Goal: Task Accomplishment & Management: Complete application form

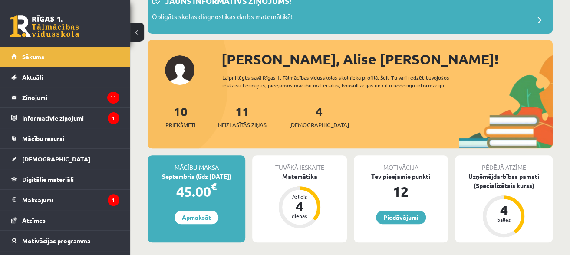
scroll to position [87, 0]
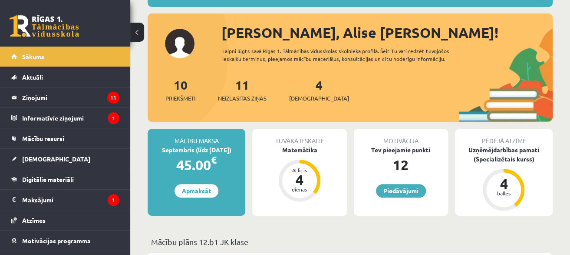
click at [235, 92] on div "11 Neizlasītās ziņas" at bounding box center [242, 89] width 49 height 27
click at [245, 95] on span "Neizlasītās ziņas" at bounding box center [242, 98] width 49 height 9
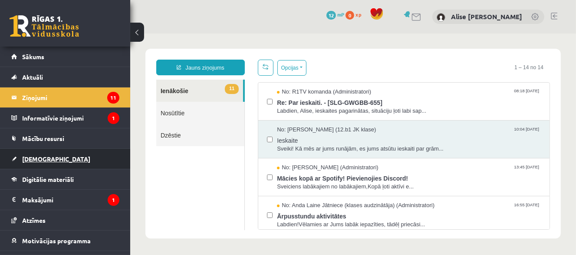
click at [51, 163] on link "[DEMOGRAPHIC_DATA]" at bounding box center [65, 159] width 108 height 20
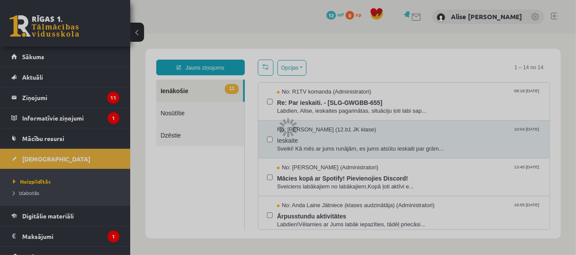
click at [37, 159] on div at bounding box center [288, 127] width 576 height 255
click at [38, 159] on div at bounding box center [288, 127] width 576 height 255
click at [49, 136] on div at bounding box center [288, 127] width 576 height 255
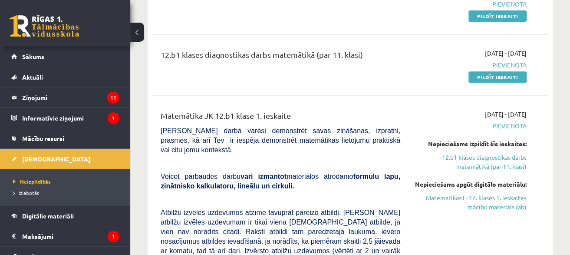
scroll to position [43, 0]
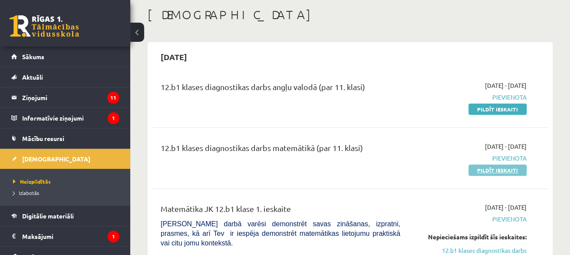
click at [489, 171] on link "Pildīt ieskaiti" at bounding box center [498, 169] width 58 height 11
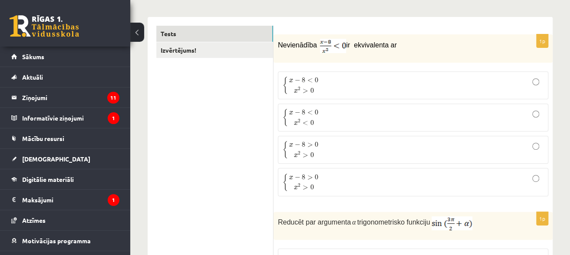
scroll to position [174, 0]
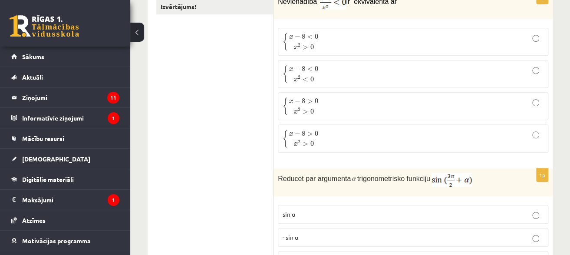
click at [312, 77] on span "0" at bounding box center [311, 78] width 3 height 5
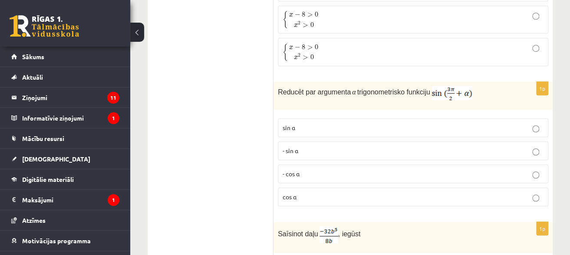
scroll to position [261, 0]
click at [288, 169] on span "- cos ⁡α" at bounding box center [291, 173] width 17 height 8
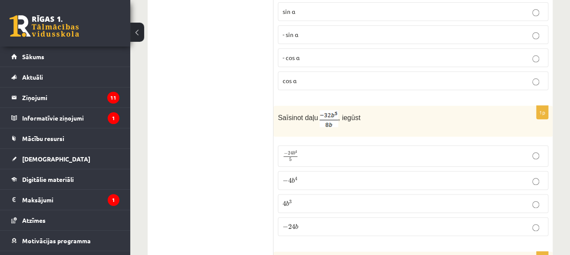
scroll to position [391, 0]
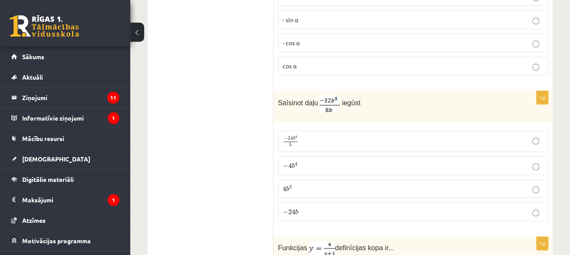
click at [312, 167] on p "− 4 b 4 − 4 b 4" at bounding box center [413, 165] width 261 height 9
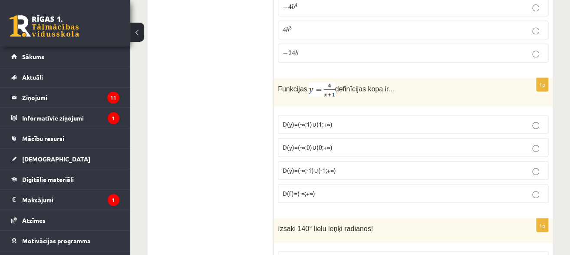
scroll to position [565, 0]
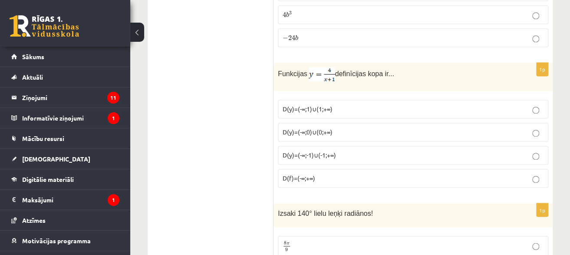
click at [321, 129] on span "D(y)=(-∞;0)∪(0;+∞)" at bounding box center [308, 132] width 50 height 8
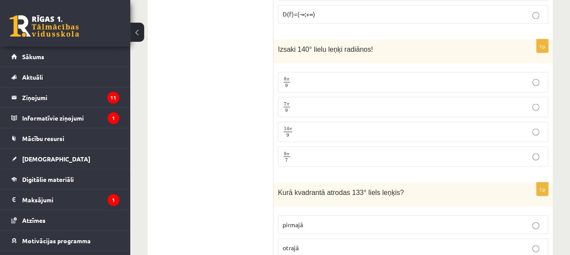
scroll to position [738, 0]
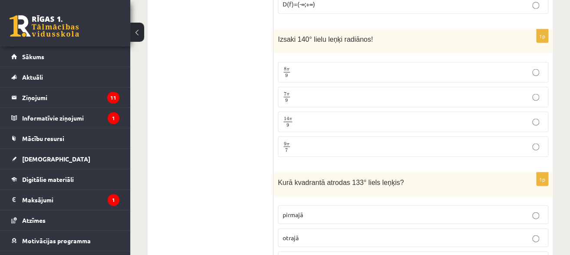
click at [295, 95] on p "7 π 9 7 π 9" at bounding box center [413, 96] width 261 height 11
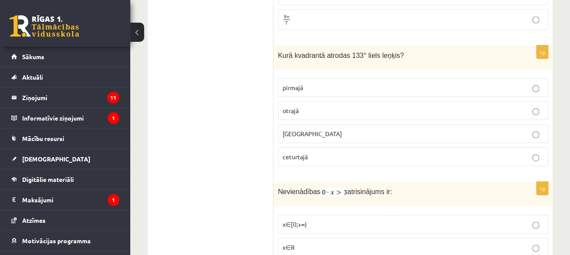
scroll to position [869, 0]
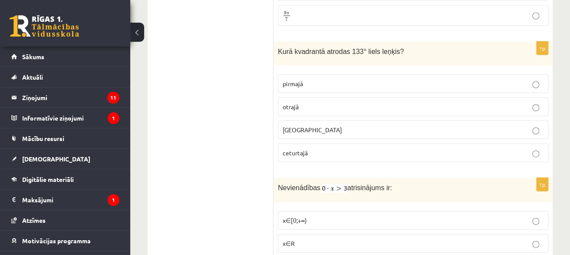
click at [318, 104] on p "otrajā" at bounding box center [413, 106] width 261 height 9
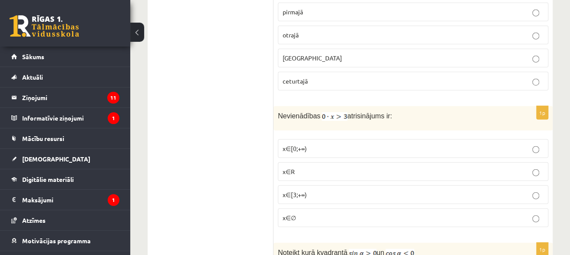
scroll to position [956, 0]
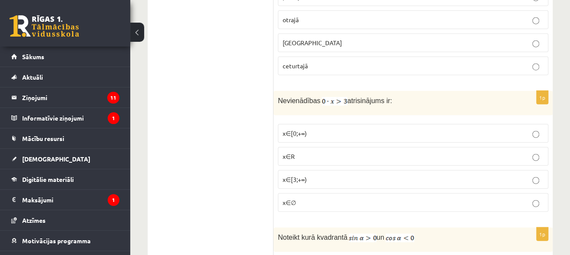
click at [296, 201] on p "x∈∅" at bounding box center [413, 202] width 261 height 9
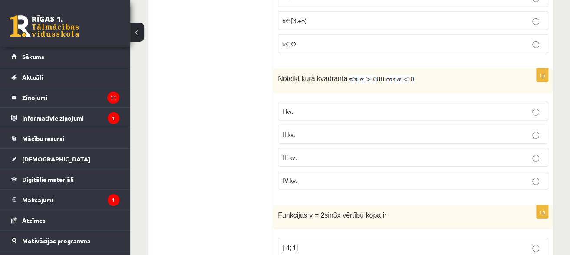
scroll to position [1129, 0]
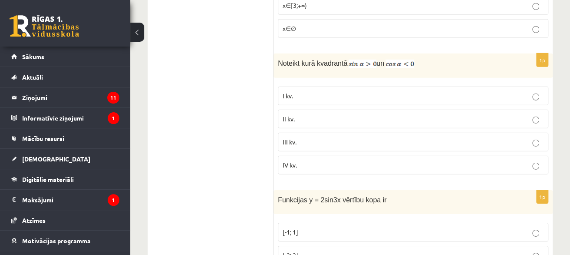
click at [321, 114] on p "II kv." at bounding box center [413, 118] width 261 height 9
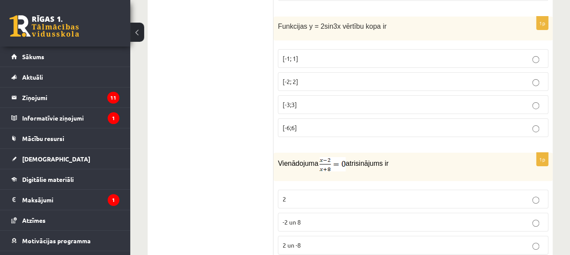
scroll to position [1303, 0]
click at [297, 77] on span "[-2; 2]" at bounding box center [291, 81] width 16 height 8
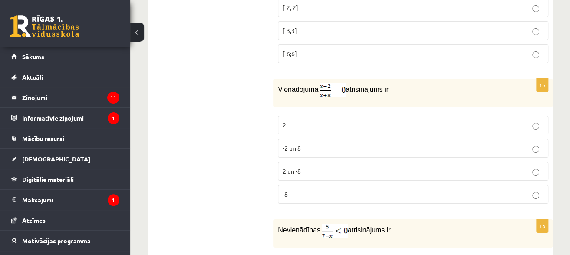
scroll to position [1390, 0]
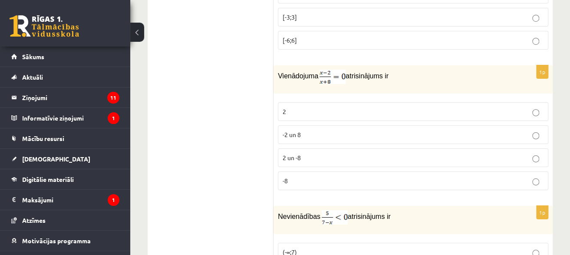
click at [311, 109] on p "2" at bounding box center [413, 111] width 261 height 9
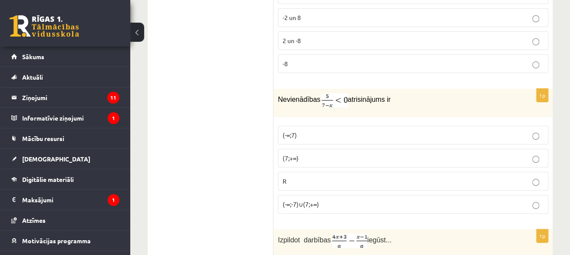
scroll to position [1520, 0]
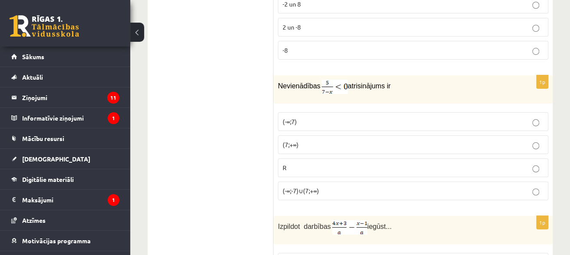
click at [307, 194] on label "(-∞;-7)∪(7;+∞)" at bounding box center [413, 190] width 271 height 19
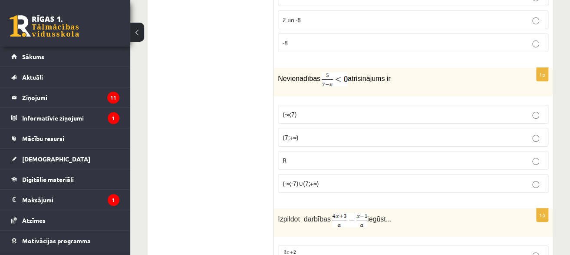
scroll to position [1651, 0]
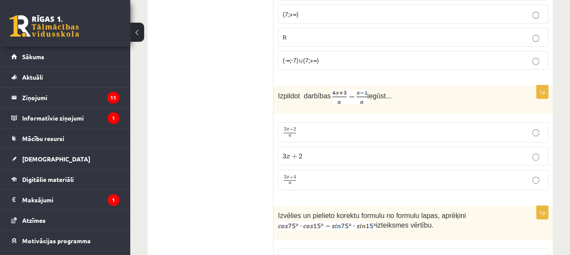
click at [312, 177] on p "3 x + 4 a 3 x + 4 a" at bounding box center [413, 179] width 261 height 11
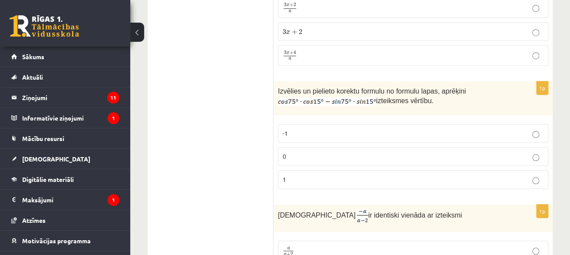
scroll to position [1781, 0]
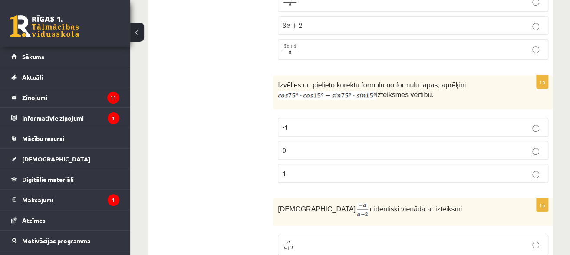
click at [388, 146] on p "0" at bounding box center [413, 150] width 261 height 9
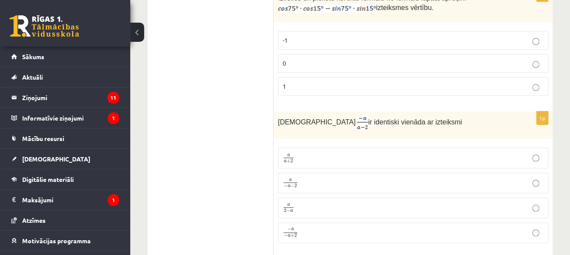
scroll to position [1911, 0]
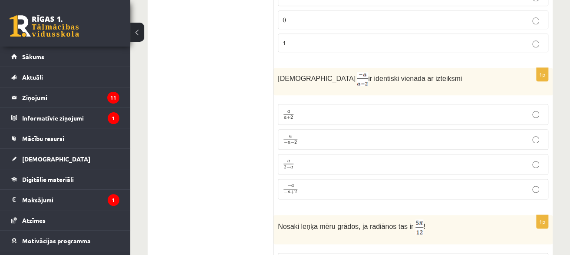
click at [329, 186] on p "− a − a + 2 − a − a + 2" at bounding box center [413, 188] width 261 height 11
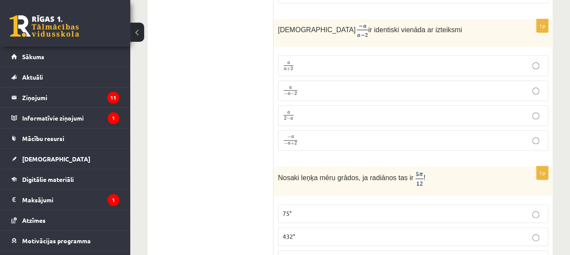
scroll to position [2042, 0]
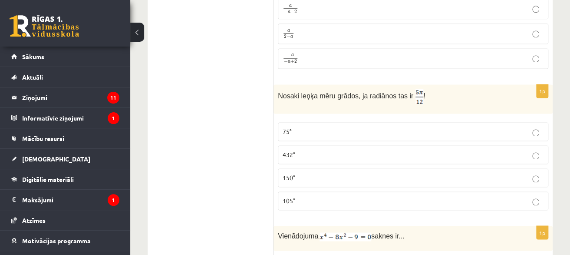
click at [315, 198] on p "105°" at bounding box center [413, 200] width 261 height 9
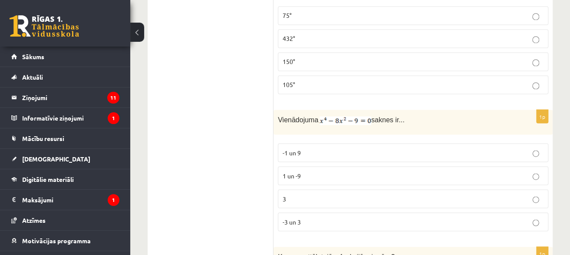
scroll to position [2172, 0]
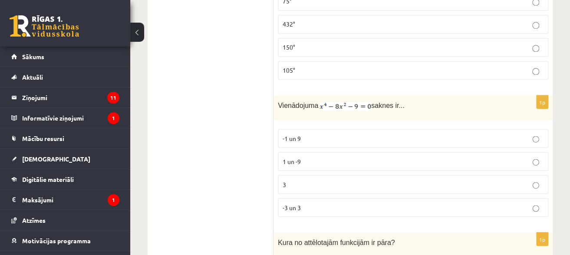
click at [308, 202] on p "-3 un 3" at bounding box center [413, 206] width 261 height 9
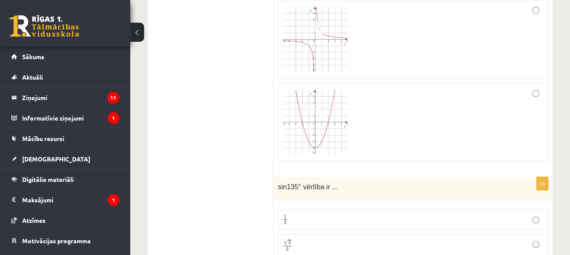
scroll to position [2563, 0]
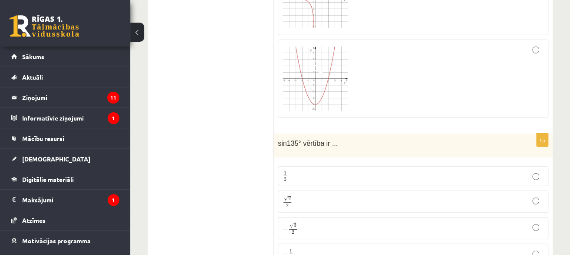
click at [334, 195] on p "√ 2 2 2 2" at bounding box center [413, 201] width 261 height 13
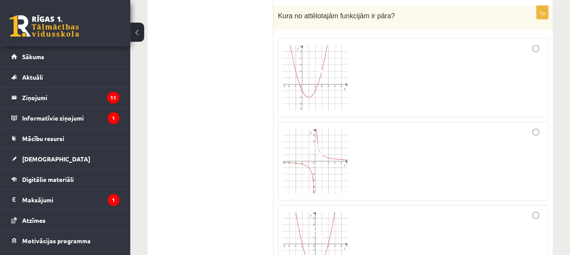
scroll to position [2346, 0]
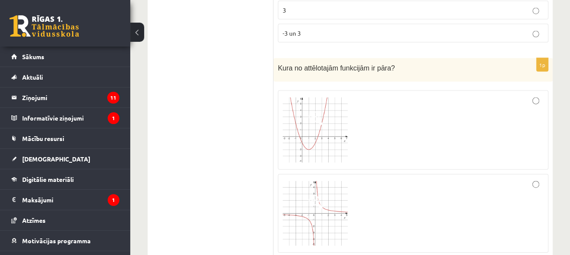
click at [426, 125] on div at bounding box center [413, 130] width 261 height 70
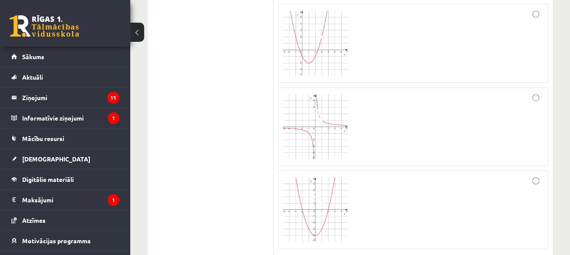
scroll to position [2433, 0]
click at [414, 190] on div at bounding box center [413, 209] width 261 height 69
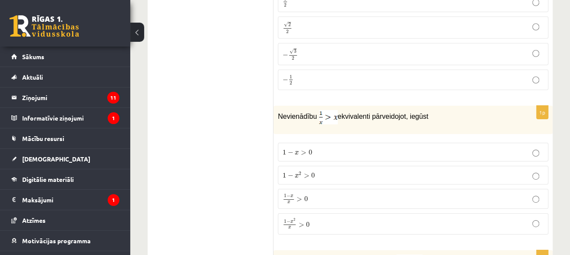
scroll to position [2737, 0]
click at [306, 222] on span "0" at bounding box center [307, 224] width 3 height 5
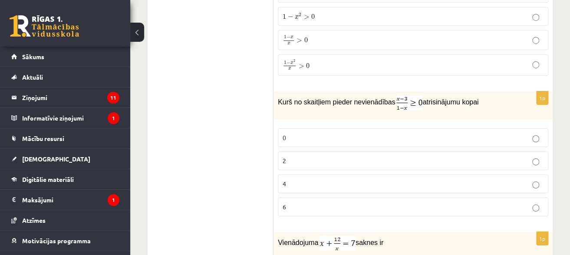
scroll to position [2910, 0]
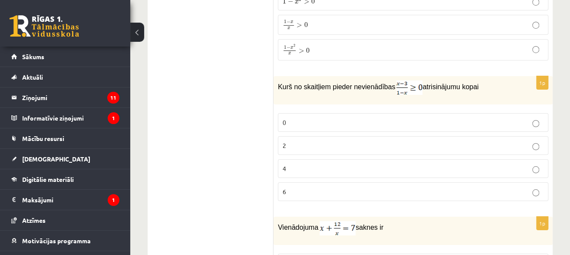
click at [446, 141] on p "2" at bounding box center [413, 145] width 261 height 9
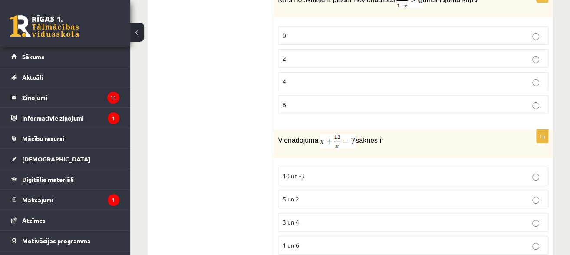
scroll to position [3041, 0]
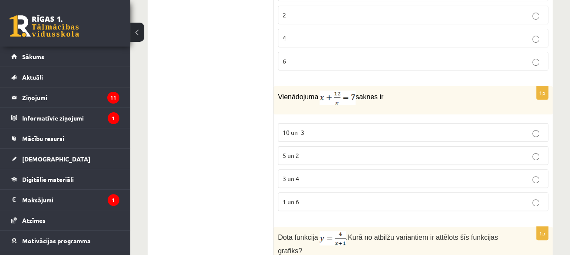
click at [324, 174] on p "3 un 4" at bounding box center [413, 178] width 261 height 9
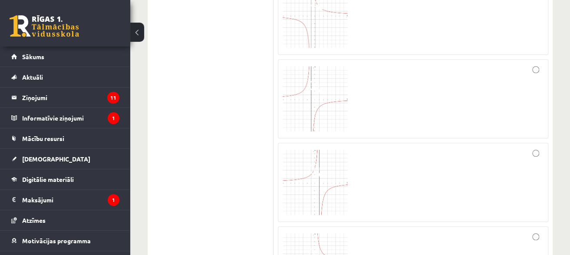
scroll to position [3345, 0]
click at [327, 171] on img at bounding box center [315, 174] width 65 height 65
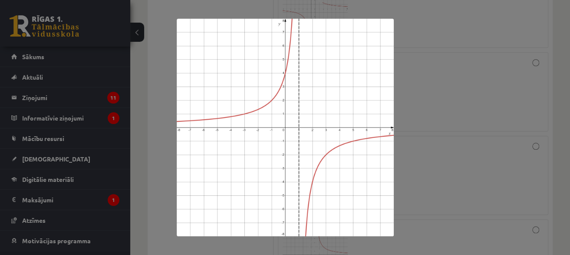
click at [434, 157] on div at bounding box center [285, 127] width 570 height 255
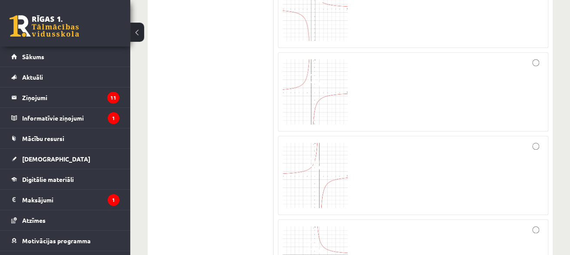
click at [525, 142] on div at bounding box center [413, 175] width 261 height 70
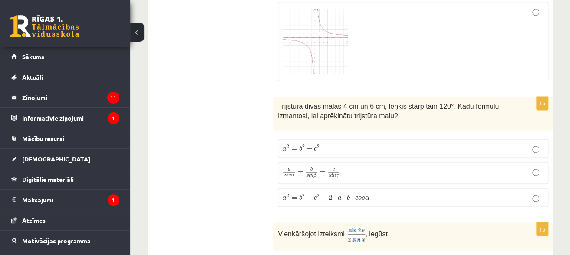
scroll to position [3605, 0]
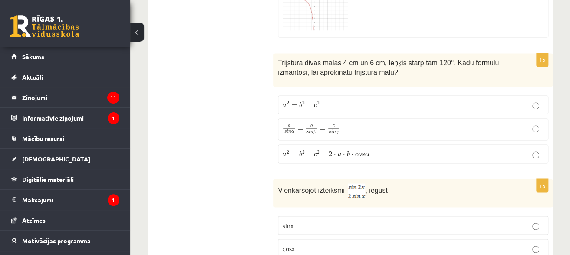
click at [340, 152] on span "a" at bounding box center [340, 154] width 4 height 4
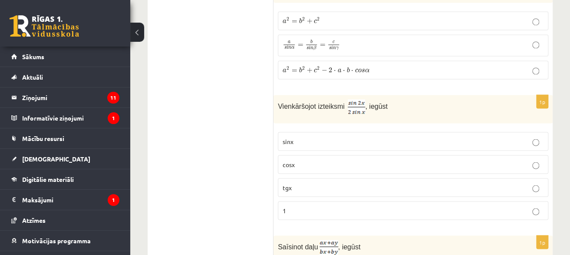
scroll to position [3692, 0]
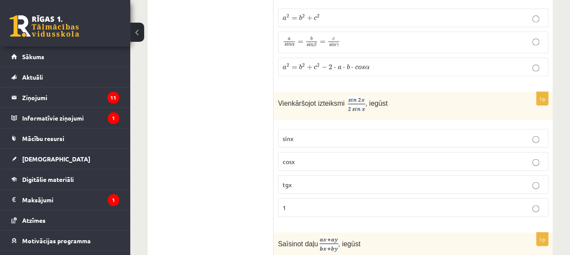
click at [443, 157] on p "cosx" at bounding box center [413, 160] width 261 height 9
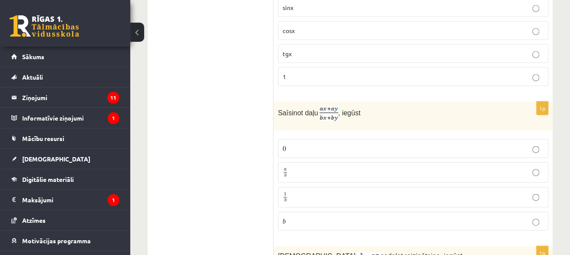
scroll to position [3866, 0]
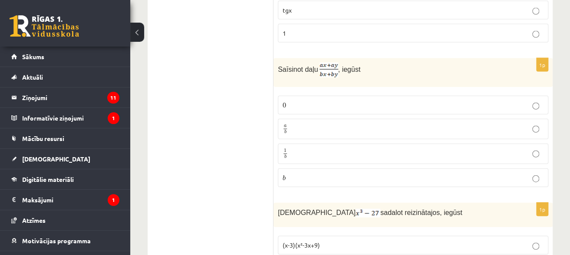
click at [329, 124] on p "a b a b" at bounding box center [413, 128] width 261 height 11
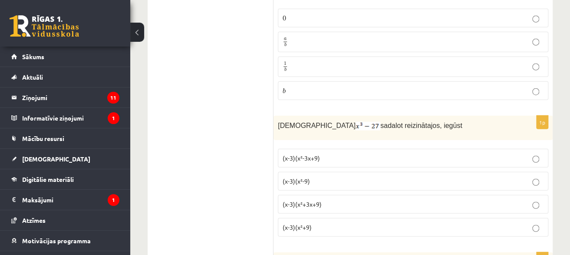
scroll to position [3996, 0]
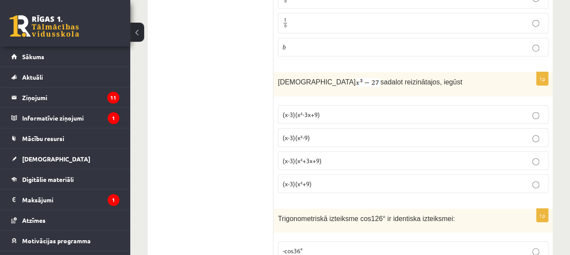
click at [300, 156] on span "(x-3)(x²+3x+9)" at bounding box center [302, 160] width 39 height 8
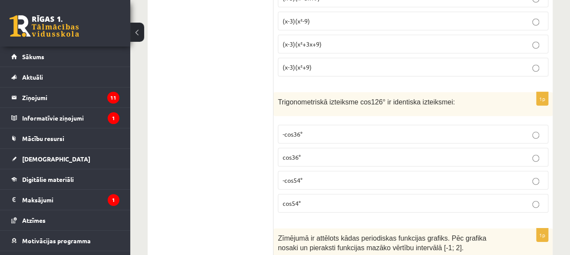
scroll to position [4127, 0]
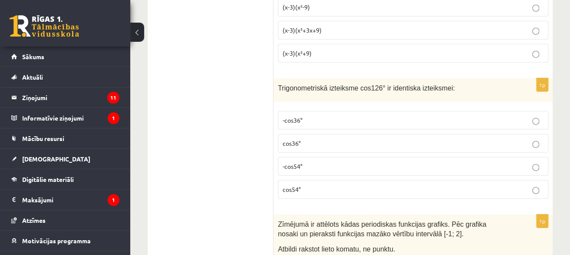
click at [315, 162] on p "-cos54°" at bounding box center [413, 166] width 261 height 9
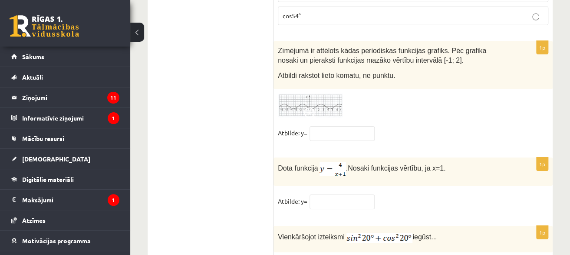
scroll to position [4300, 0]
click at [324, 96] on img at bounding box center [310, 105] width 65 height 24
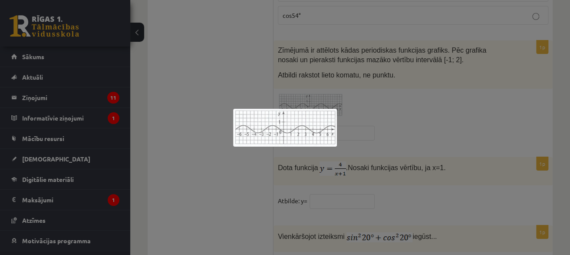
click at [515, 150] on div at bounding box center [285, 127] width 570 height 255
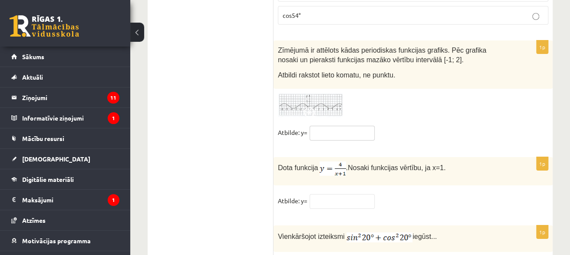
click at [336, 126] on input "text" at bounding box center [342, 133] width 65 height 15
click at [336, 195] on input "text" at bounding box center [342, 201] width 65 height 15
type input "*"
click at [352, 126] on input "text" at bounding box center [342, 133] width 65 height 15
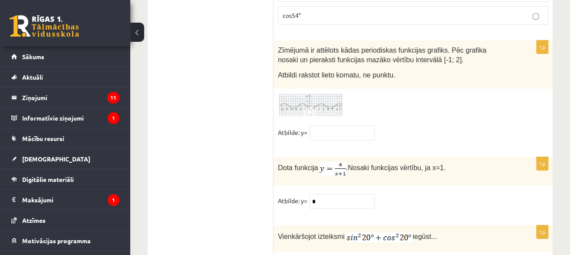
click at [304, 107] on span at bounding box center [311, 114] width 14 height 14
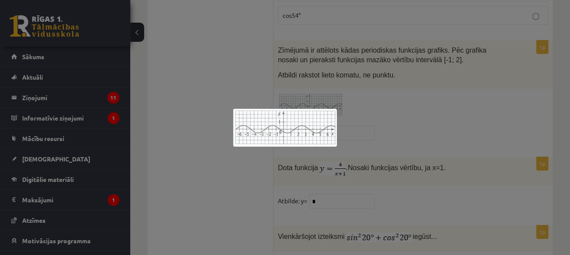
click at [275, 193] on div at bounding box center [285, 127] width 570 height 255
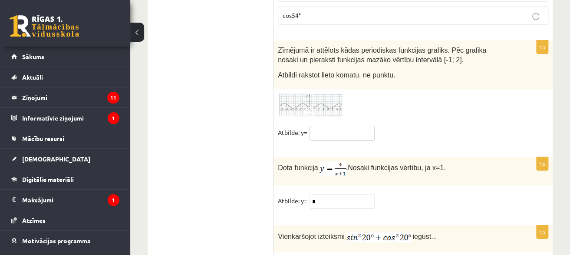
click at [339, 126] on input "text" at bounding box center [342, 133] width 65 height 15
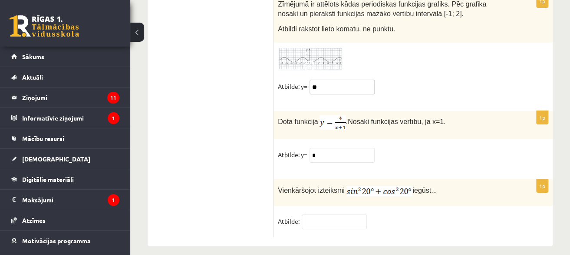
scroll to position [4347, 0]
type input "**"
click at [422, 214] on fieldset "Atbilde:" at bounding box center [413, 223] width 271 height 18
click at [344, 216] on input "text" at bounding box center [334, 221] width 65 height 15
type input "*"
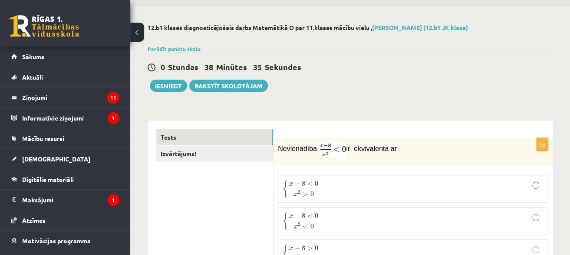
scroll to position [0, 0]
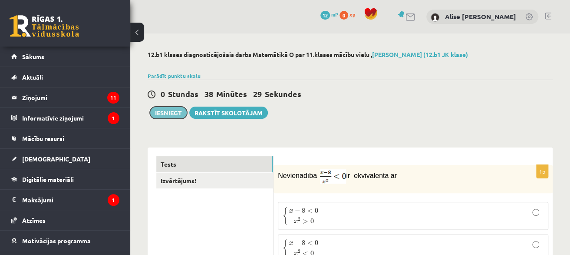
click at [168, 109] on button "Iesniegt" at bounding box center [168, 112] width 37 height 12
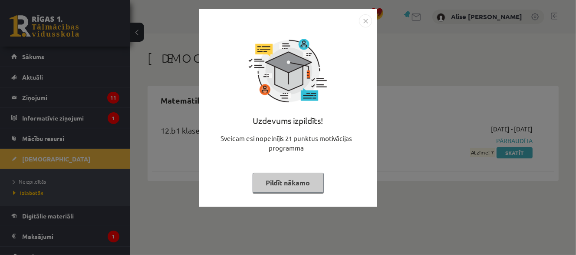
click at [308, 182] on button "Pildīt nākamo" at bounding box center [288, 182] width 71 height 20
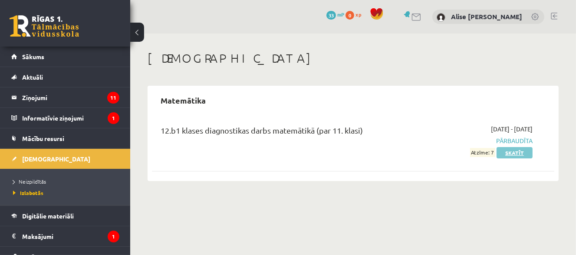
click at [506, 156] on link "Skatīt" at bounding box center [515, 152] width 36 height 11
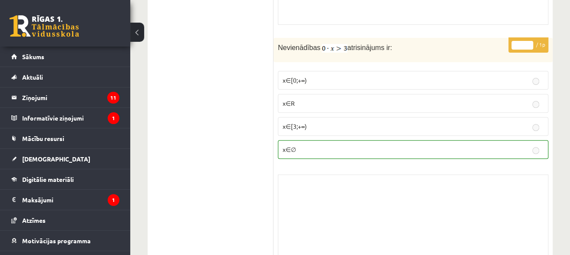
scroll to position [1651, 0]
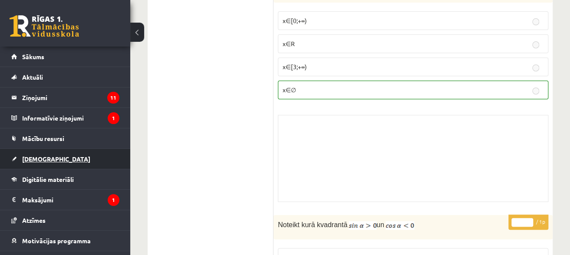
click at [66, 166] on link "[DEMOGRAPHIC_DATA]" at bounding box center [65, 159] width 108 height 20
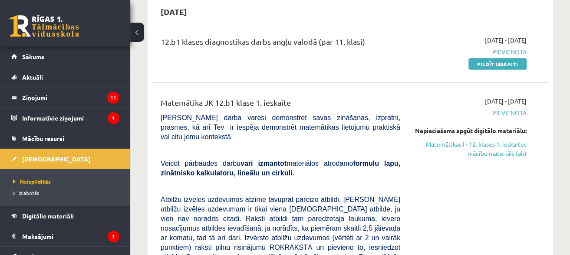
scroll to position [43, 0]
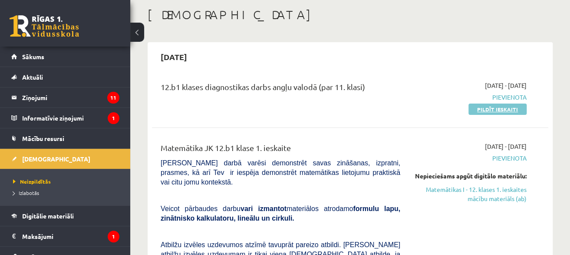
click at [480, 105] on link "Pildīt ieskaiti" at bounding box center [498, 108] width 58 height 11
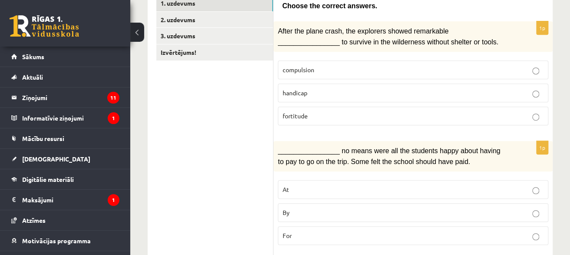
scroll to position [130, 0]
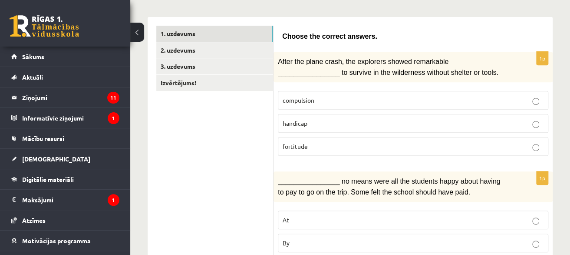
click at [329, 143] on p "fortitude" at bounding box center [413, 146] width 261 height 9
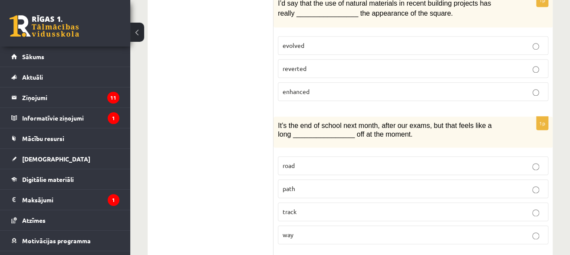
scroll to position [434, 0]
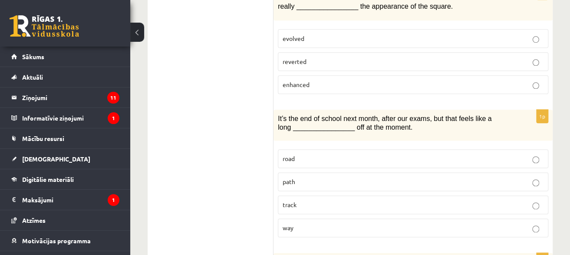
click at [311, 177] on p "path" at bounding box center [413, 181] width 261 height 9
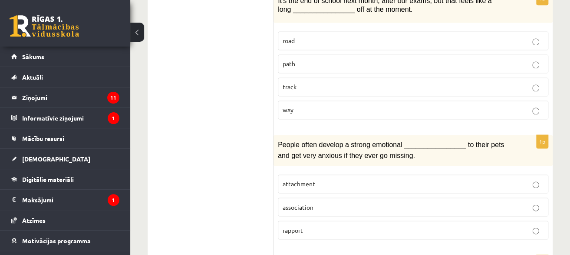
scroll to position [565, 0]
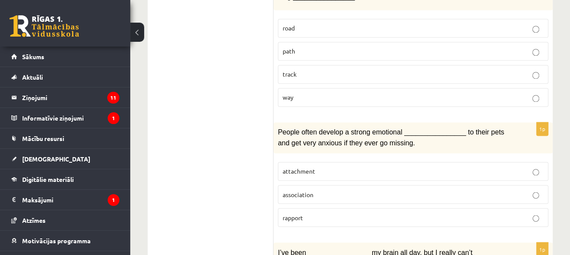
click at [289, 167] on span "attachment" at bounding box center [299, 171] width 33 height 8
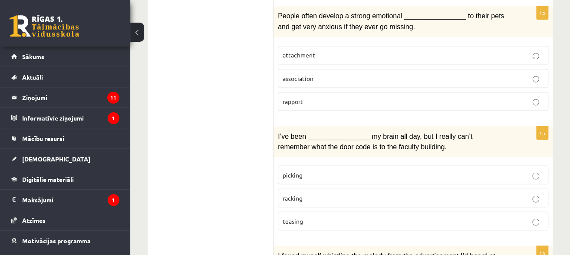
scroll to position [695, 0]
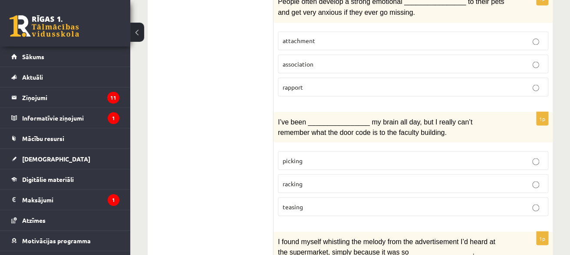
click at [312, 202] on p "teasing" at bounding box center [413, 206] width 261 height 9
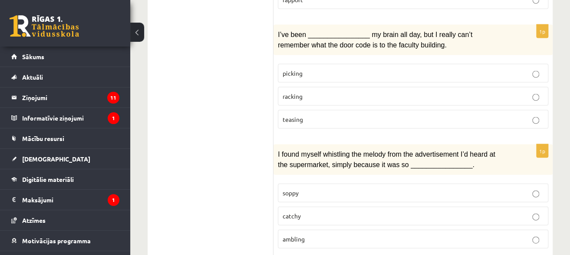
scroll to position [825, 0]
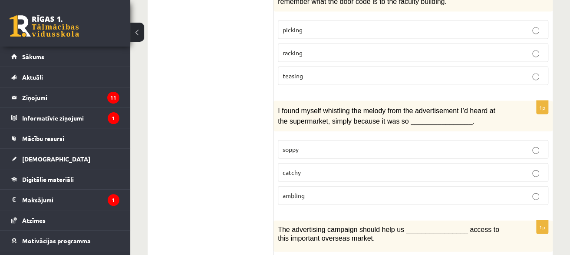
click at [314, 168] on p "catchy" at bounding box center [413, 172] width 261 height 9
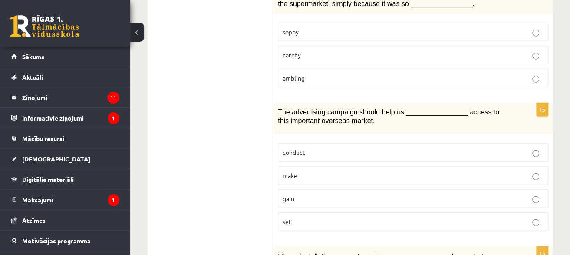
scroll to position [999, 0]
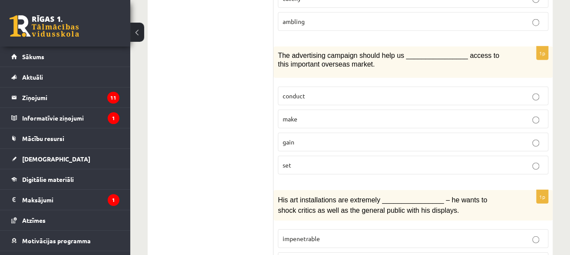
click at [369, 137] on p "gain" at bounding box center [413, 141] width 261 height 9
click at [410, 114] on p "make" at bounding box center [413, 118] width 261 height 9
click at [386, 160] on p "set" at bounding box center [413, 164] width 261 height 9
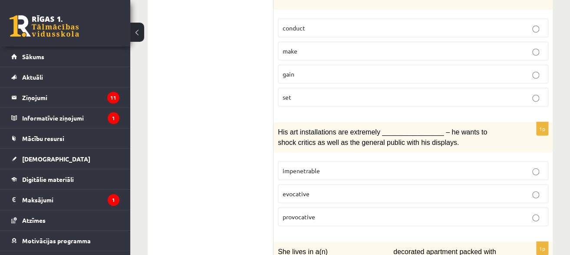
scroll to position [1086, 0]
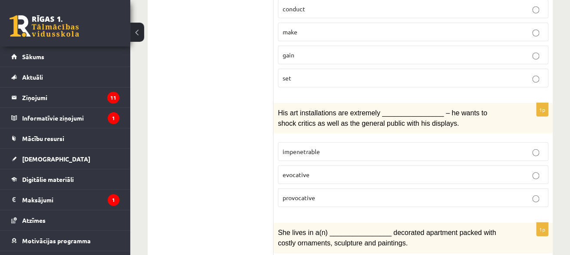
click at [333, 147] on p "impenetrable" at bounding box center [413, 151] width 261 height 9
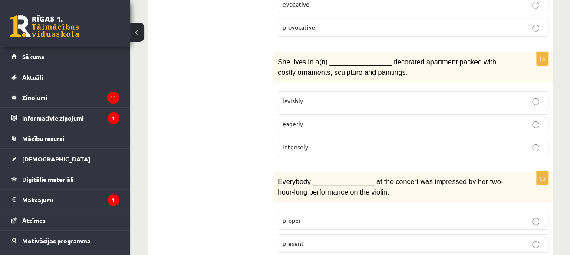
scroll to position [1303, 0]
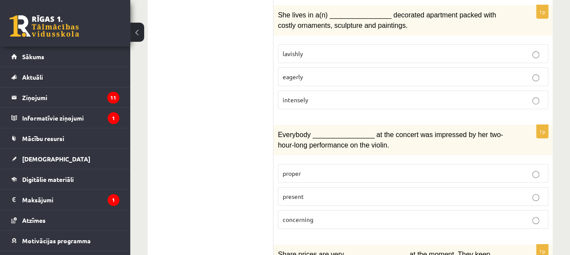
click at [352, 192] on p "present" at bounding box center [413, 196] width 261 height 9
click at [386, 215] on p "concerning" at bounding box center [413, 219] width 261 height 9
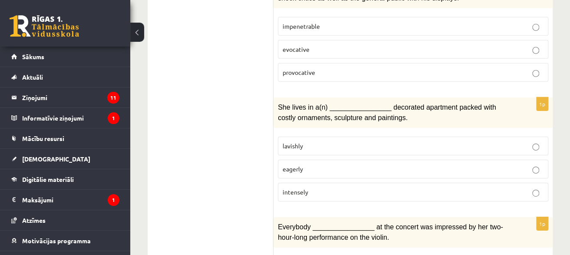
scroll to position [1216, 0]
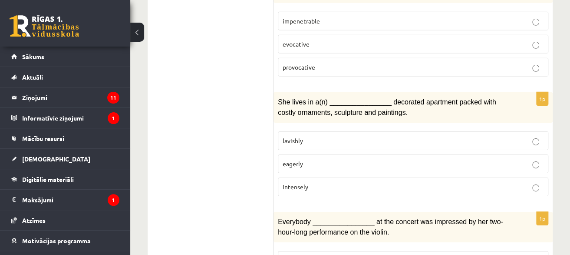
click at [312, 136] on p "lavishly" at bounding box center [413, 140] width 261 height 9
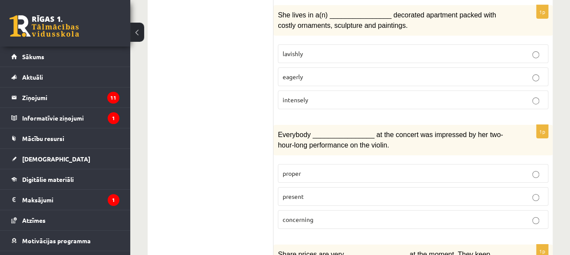
scroll to position [1347, 0]
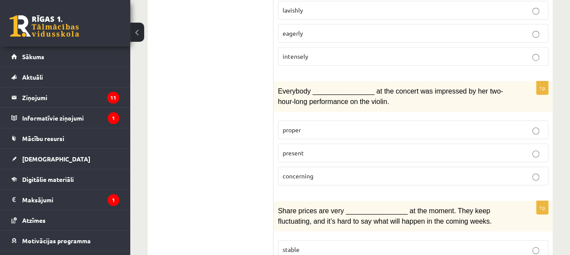
click at [382, 148] on p "present" at bounding box center [413, 152] width 261 height 9
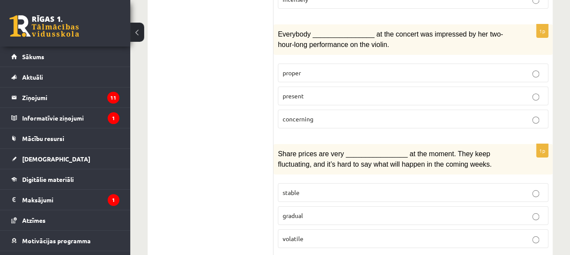
scroll to position [1411, 0]
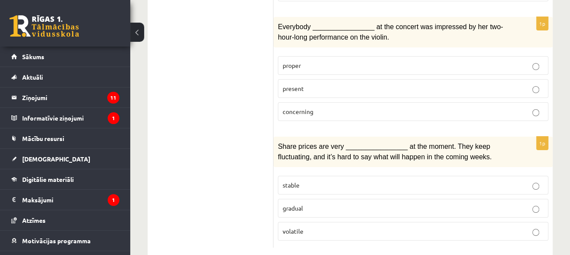
click at [472, 226] on p "volatile" at bounding box center [413, 230] width 261 height 9
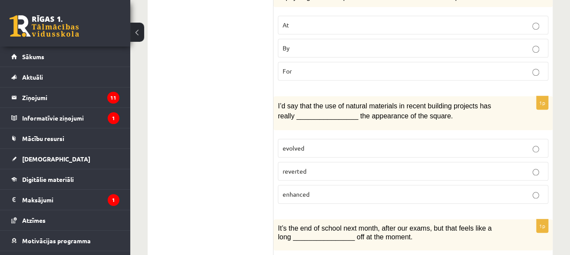
scroll to position [281, 0]
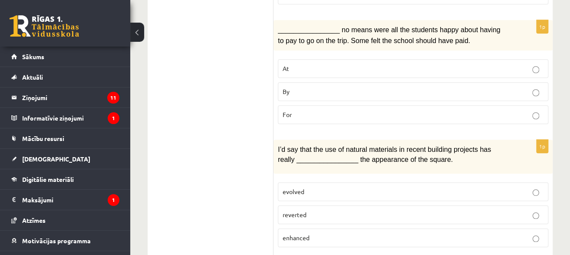
click at [319, 87] on p "By" at bounding box center [413, 91] width 261 height 9
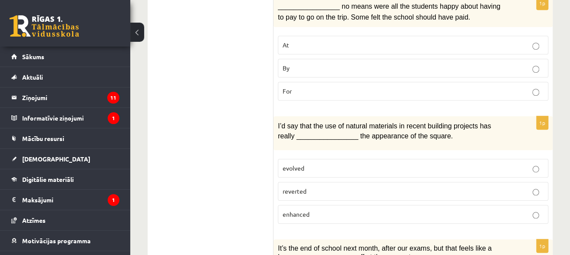
scroll to position [325, 0]
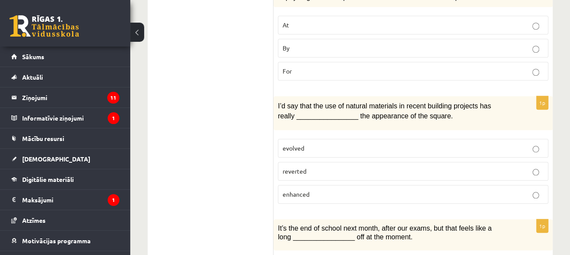
click at [521, 194] on label "enhanced" at bounding box center [413, 194] width 271 height 19
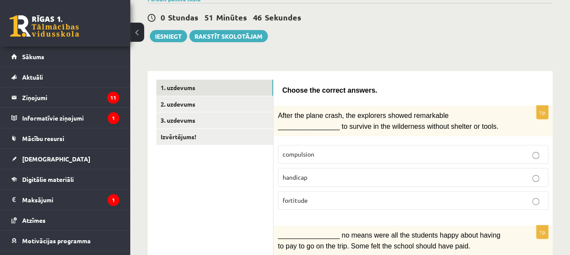
scroll to position [64, 0]
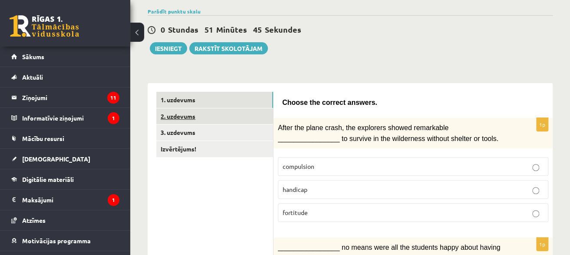
click at [262, 109] on link "2. uzdevums" at bounding box center [214, 116] width 117 height 16
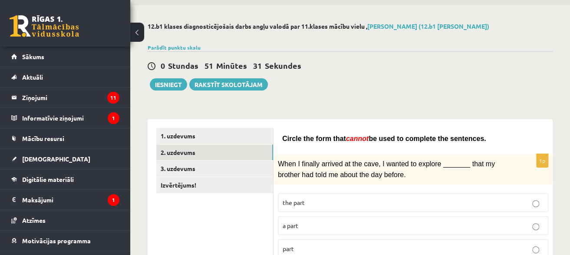
scroll to position [72, 0]
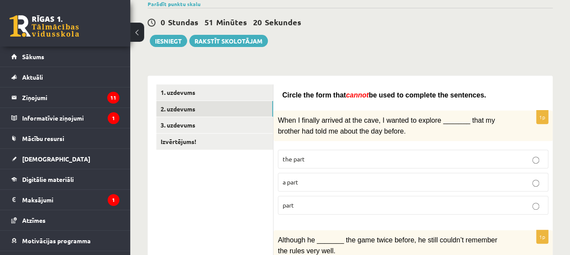
click at [441, 200] on p "part" at bounding box center [413, 204] width 261 height 9
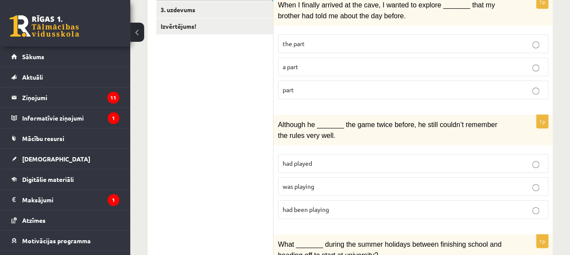
scroll to position [202, 0]
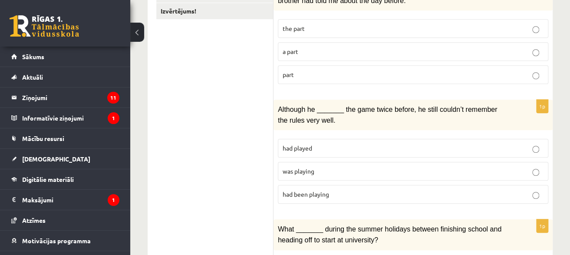
click at [323, 190] on span "had been playing" at bounding box center [306, 194] width 46 height 8
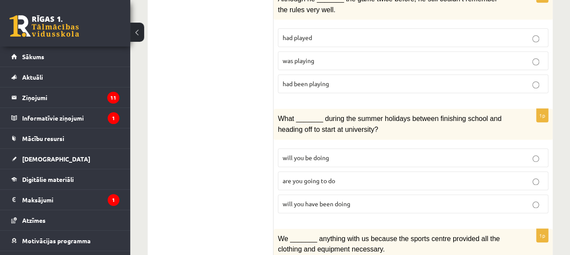
scroll to position [332, 0]
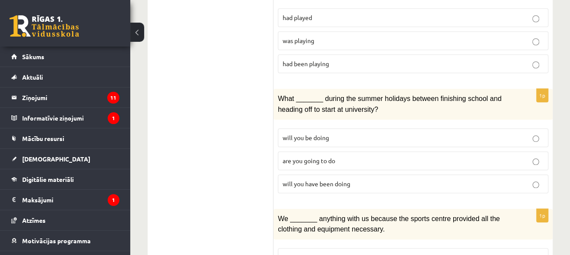
click at [459, 179] on p "will you have been doing" at bounding box center [413, 183] width 261 height 9
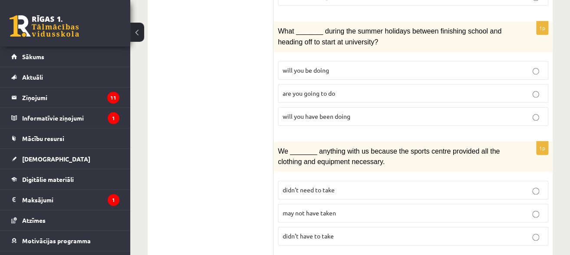
scroll to position [419, 0]
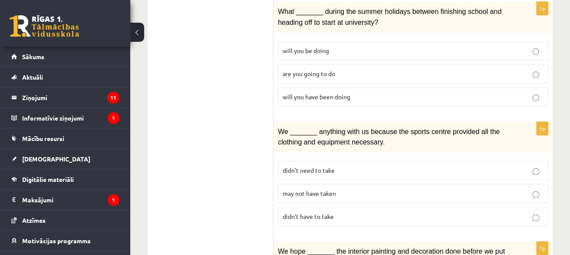
click at [343, 189] on p "may not have taken" at bounding box center [413, 193] width 261 height 9
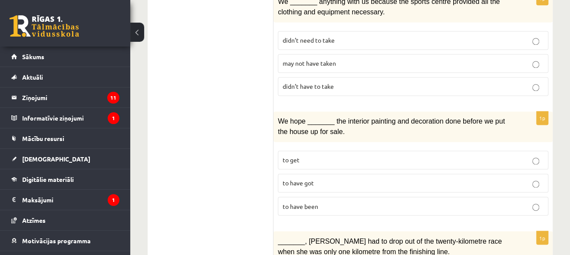
scroll to position [549, 0]
click at [323, 201] on p "to have been" at bounding box center [413, 205] width 261 height 9
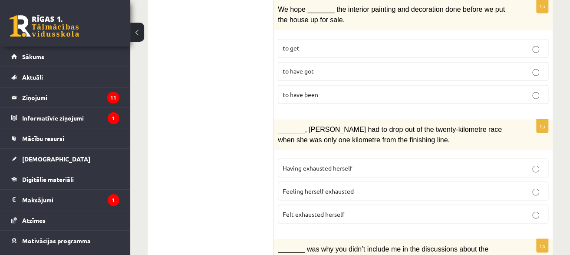
scroll to position [680, 0]
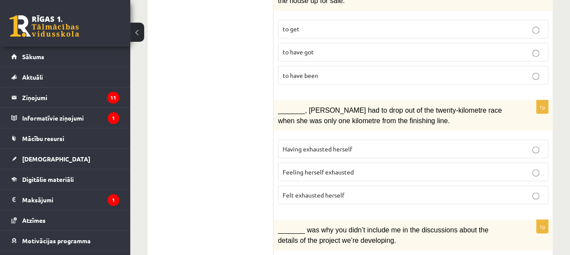
click at [339, 190] on span "Felt exhausted herself" at bounding box center [314, 194] width 62 height 8
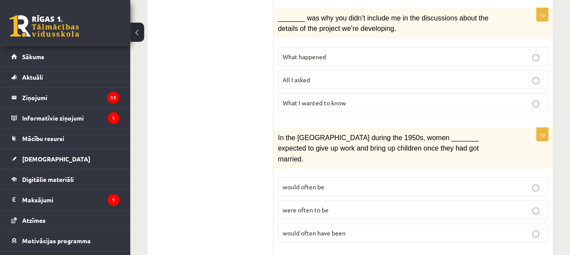
scroll to position [854, 0]
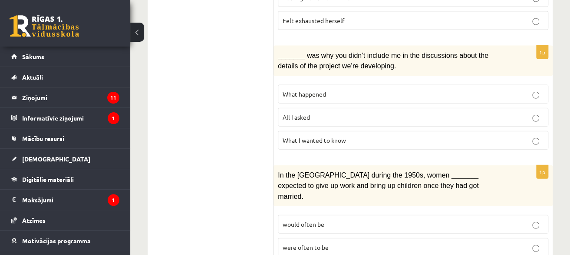
click at [332, 89] on p "What happened" at bounding box center [413, 93] width 261 height 9
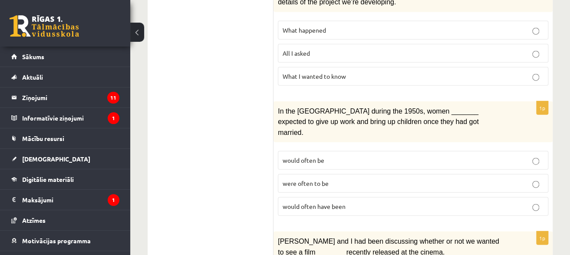
scroll to position [940, 0]
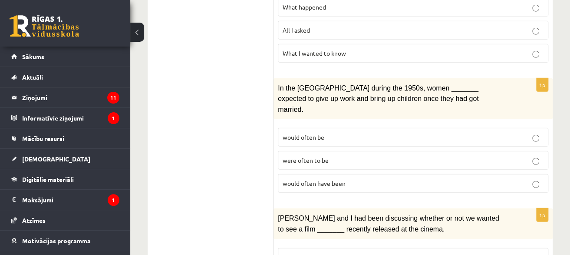
click at [362, 132] on p "would often be" at bounding box center [413, 136] width 261 height 9
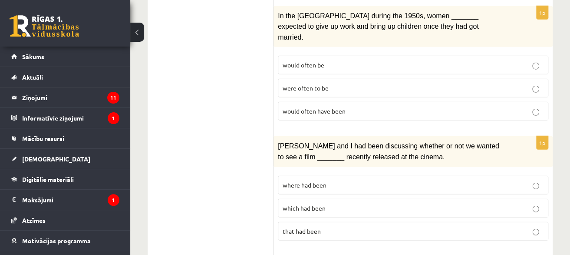
scroll to position [1071, 0]
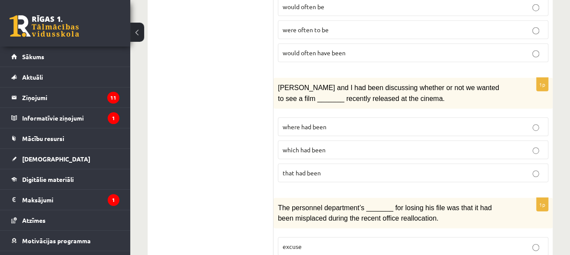
click at [377, 122] on p "where had been" at bounding box center [413, 126] width 261 height 9
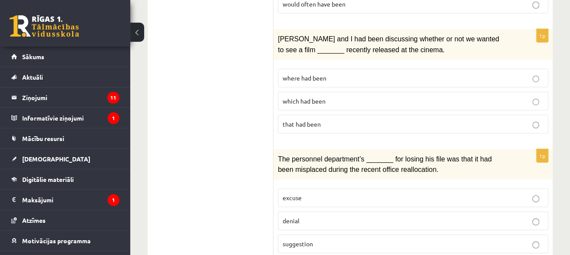
scroll to position [1120, 0]
click at [353, 238] on p "suggestion" at bounding box center [413, 242] width 261 height 9
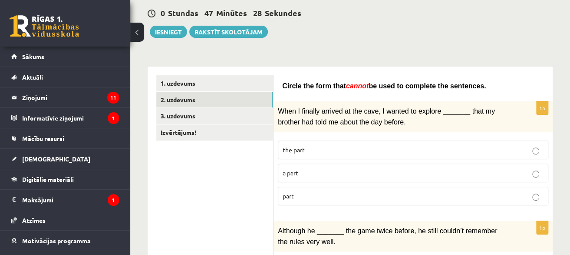
scroll to position [77, 0]
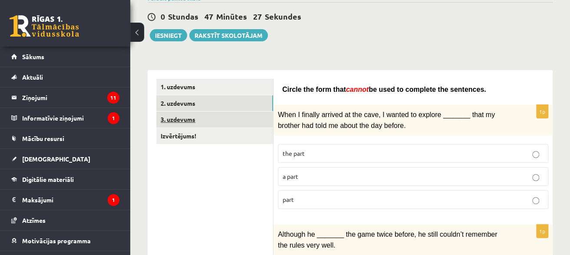
click at [238, 121] on link "3. uzdevums" at bounding box center [214, 119] width 117 height 16
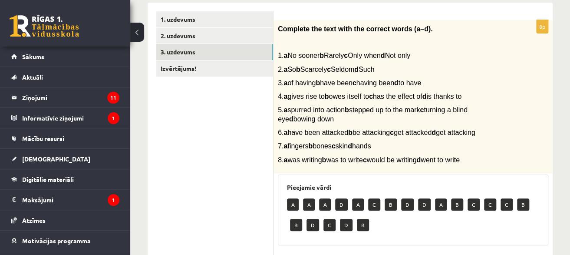
scroll to position [119, 0]
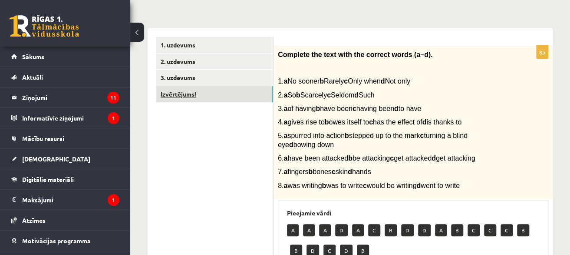
click at [265, 96] on link "Izvērtējums!" at bounding box center [214, 94] width 117 height 16
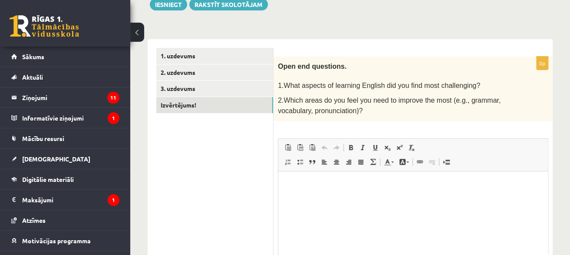
scroll to position [0, 0]
click at [358, 186] on p "Bagātinātā teksta redaktors, wiswyg-editor-user-answer-47024830774180" at bounding box center [413, 183] width 252 height 9
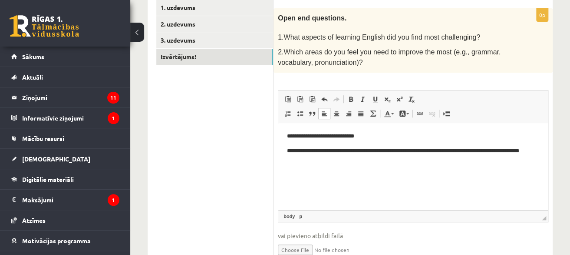
scroll to position [195, 0]
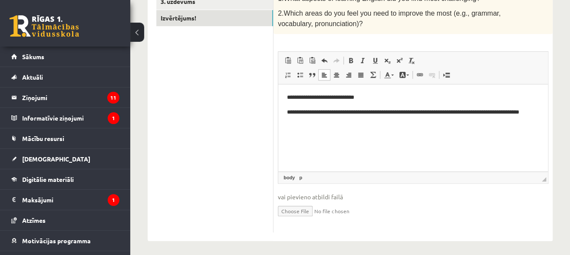
click at [227, 140] on ul "1. uzdevums 2. uzdevums 3. uzdevums Izvērtējums!" at bounding box center [214, 96] width 117 height 271
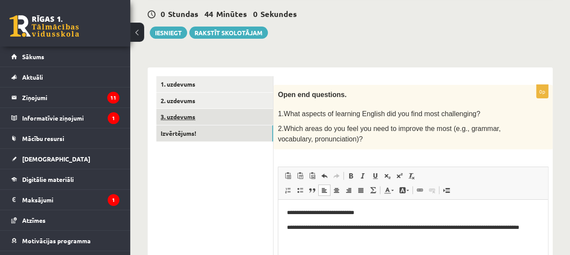
scroll to position [65, 0]
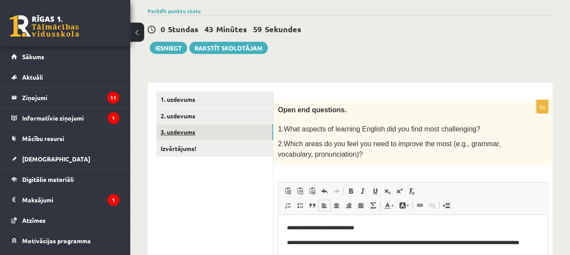
click at [237, 132] on link "3. uzdevums" at bounding box center [214, 132] width 117 height 16
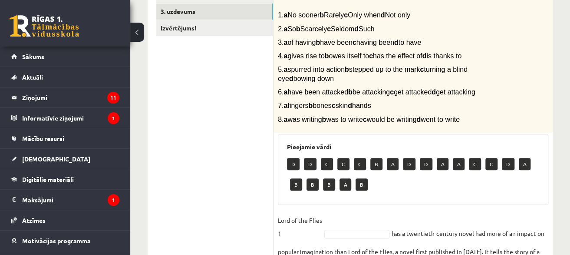
scroll to position [195, 0]
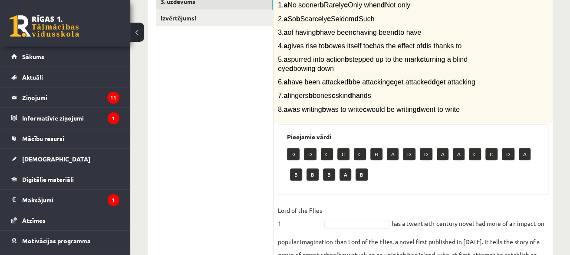
click at [294, 150] on p "D" at bounding box center [293, 154] width 13 height 12
drag, startPoint x: 328, startPoint y: 171, endPoint x: 342, endPoint y: 210, distance: 41.6
click at [340, 221] on div "8p Complete the text with the correct words (a–d). 1. a No sooner b Rarely c On…" at bounding box center [413, 214] width 279 height 488
click at [345, 195] on div "8p Complete the text with the correct words (a–d). 1. a No sooner b Rarely c On…" at bounding box center [413, 214] width 279 height 488
click at [361, 172] on p "B" at bounding box center [362, 174] width 12 height 12
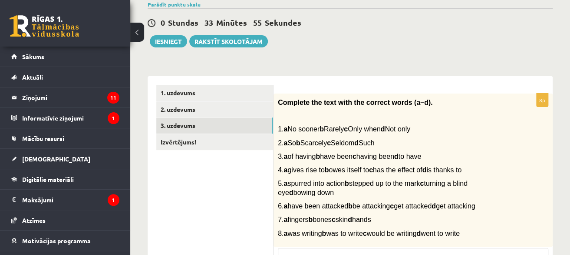
scroll to position [56, 0]
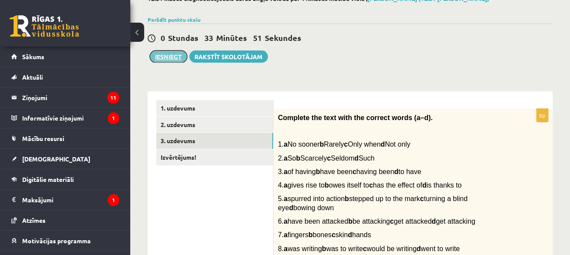
click at [177, 54] on button "Iesniegt" at bounding box center [168, 56] width 37 height 12
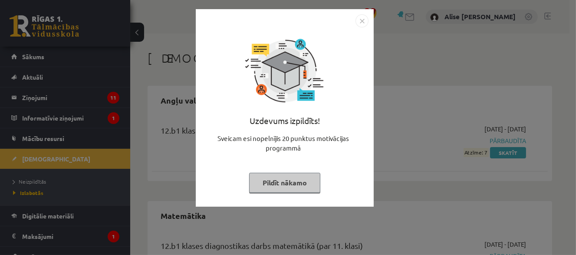
click at [281, 186] on button "Pildīt nākamo" at bounding box center [284, 182] width 71 height 20
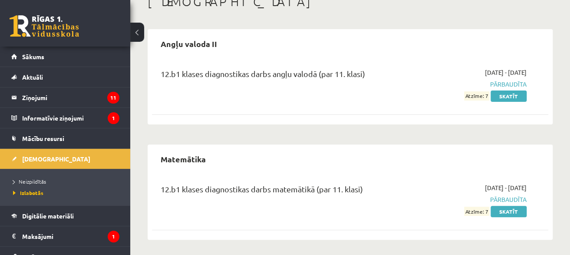
scroll to position [58, 0]
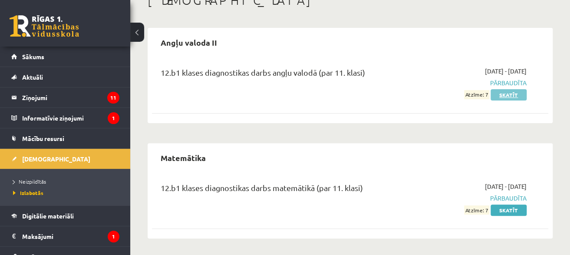
click at [499, 98] on link "Skatīt" at bounding box center [509, 94] width 36 height 11
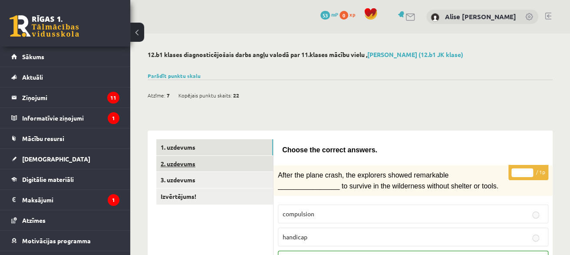
click at [268, 156] on link "2. uzdevums" at bounding box center [214, 164] width 117 height 16
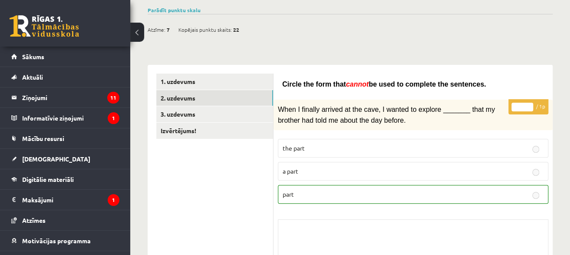
scroll to position [43, 0]
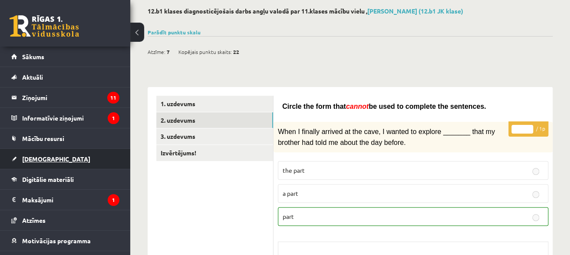
click at [97, 156] on link "[DEMOGRAPHIC_DATA]" at bounding box center [65, 159] width 108 height 20
